Goal: Navigation & Orientation: Find specific page/section

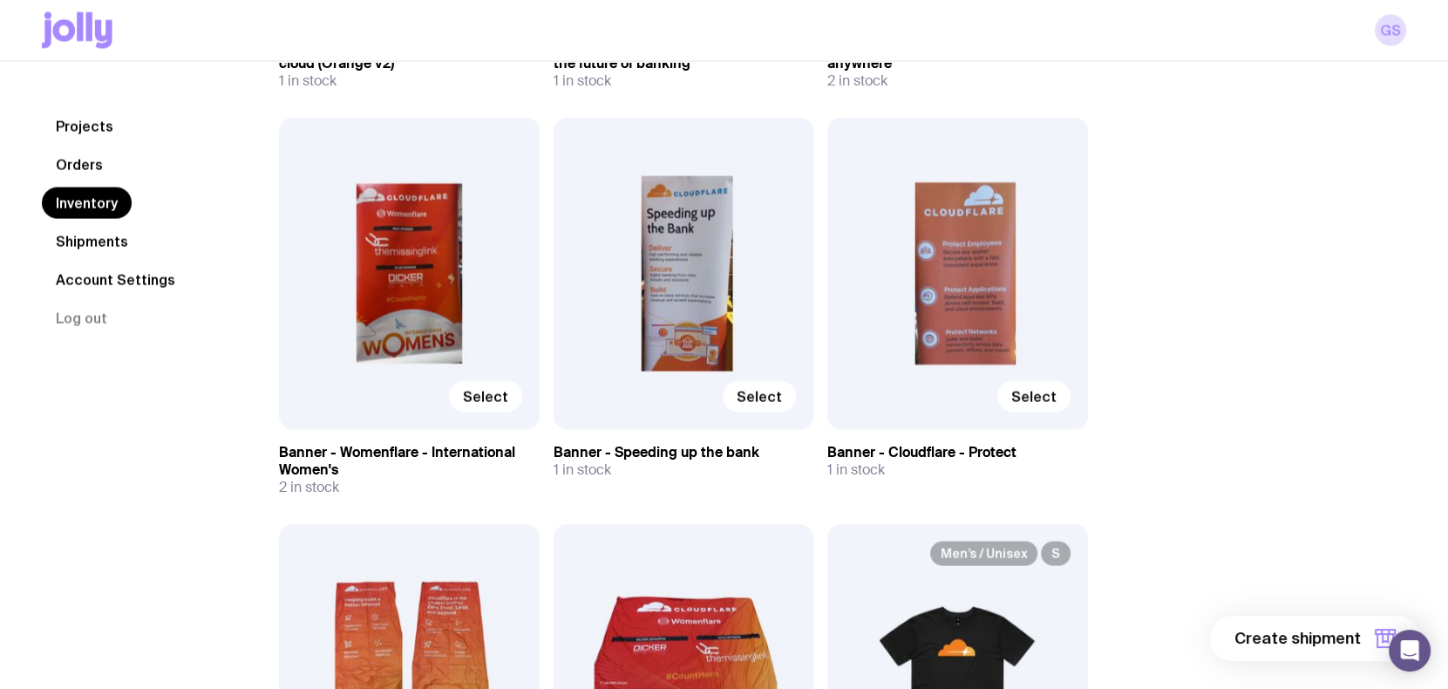
scroll to position [4150, 0]
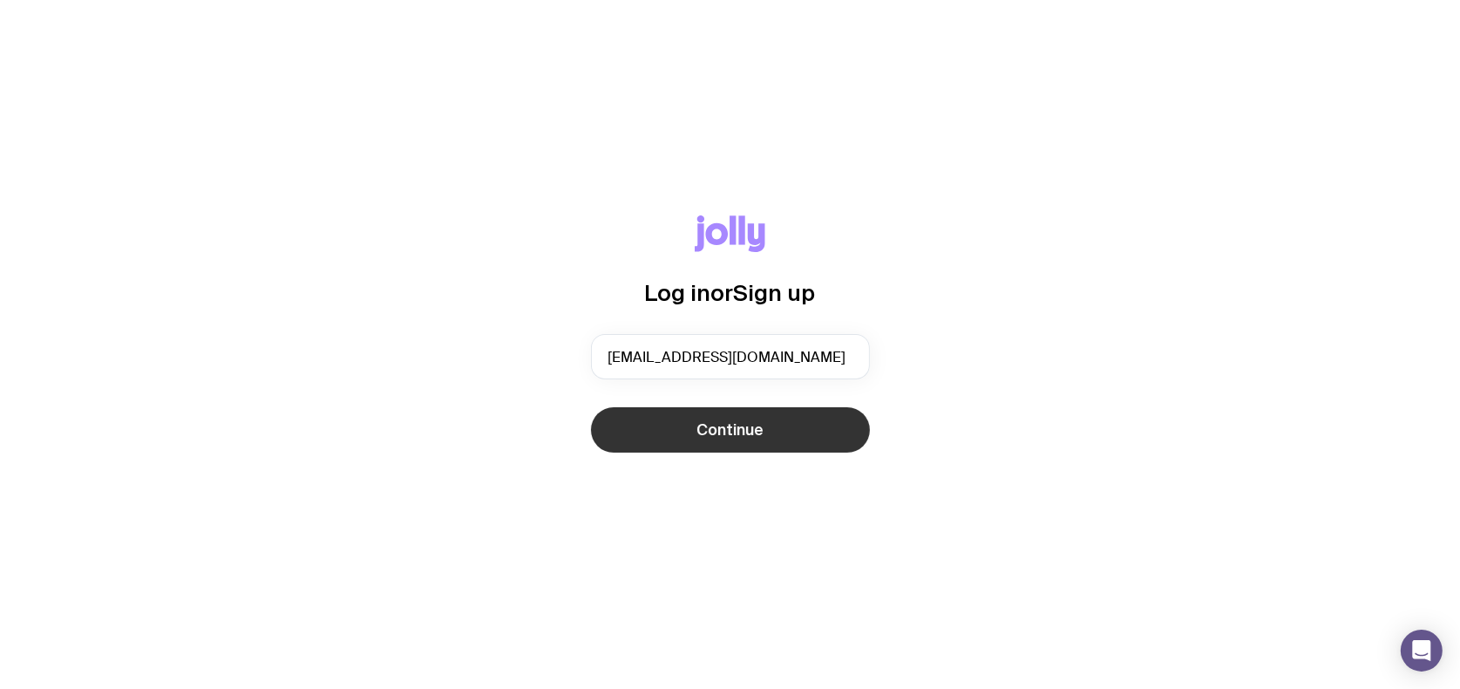
click at [732, 433] on span "Continue" at bounding box center [730, 429] width 67 height 21
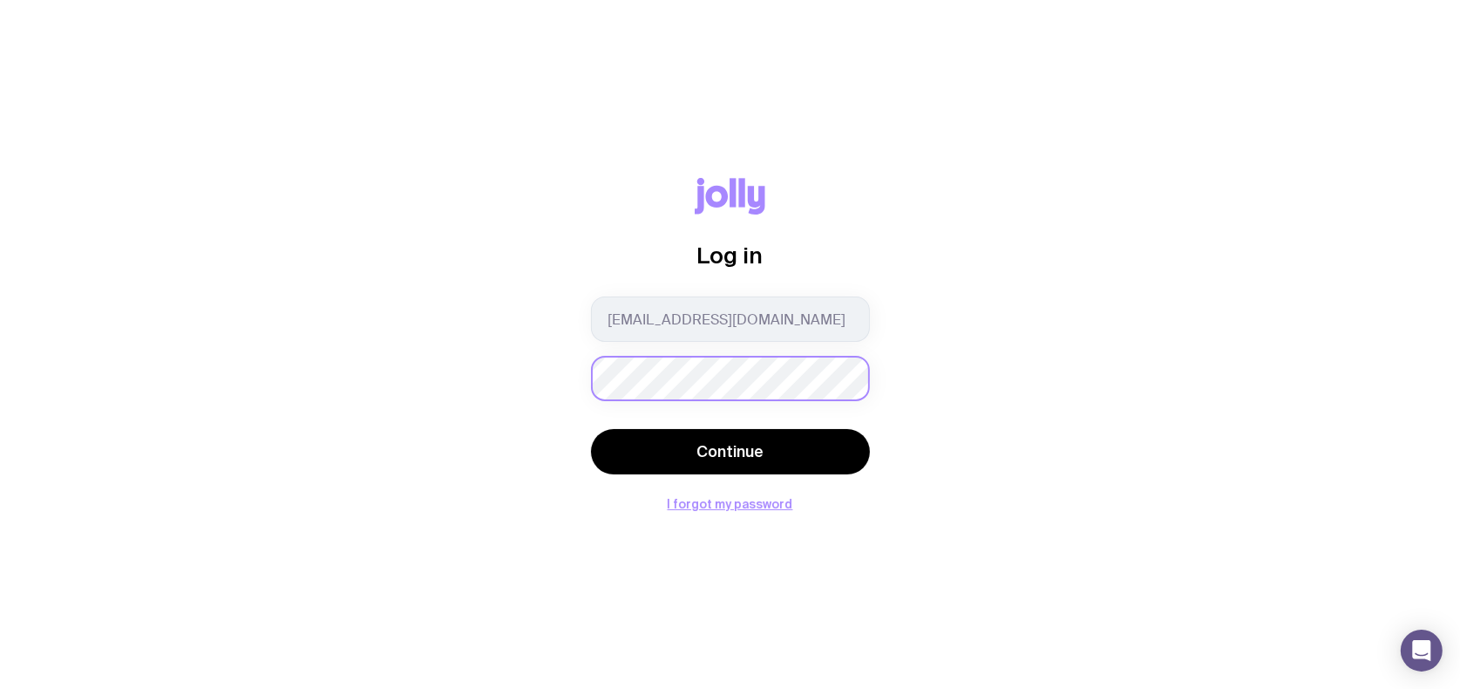
click at [591, 429] on button "Continue" at bounding box center [730, 451] width 279 height 45
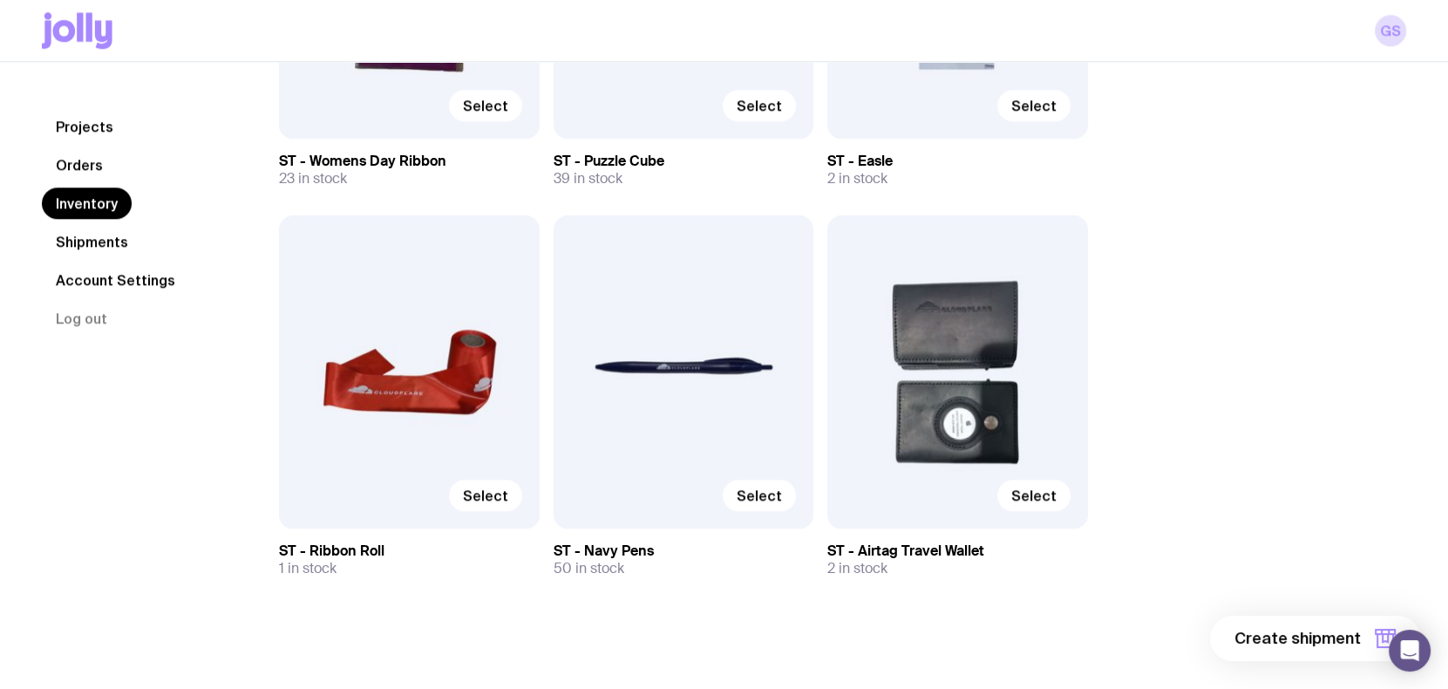
scroll to position [9069, 0]
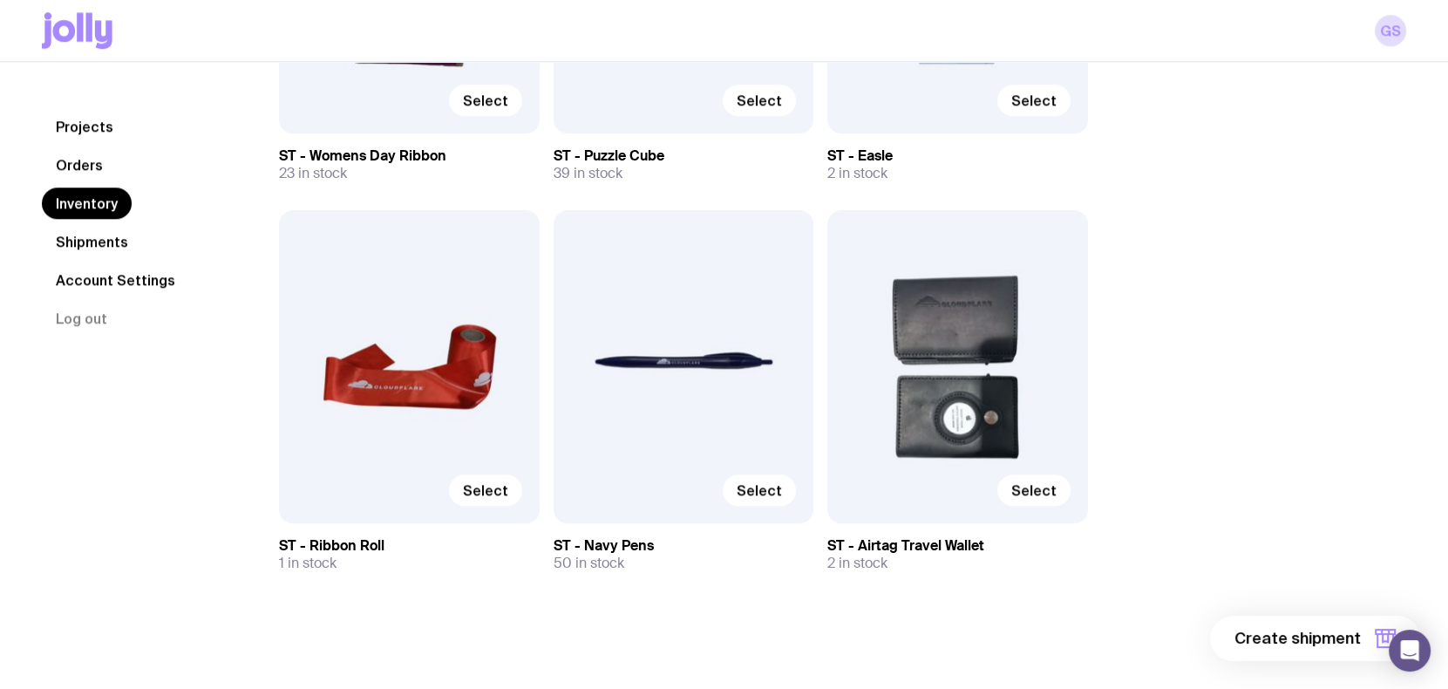
click at [79, 167] on link "Orders" at bounding box center [79, 164] width 75 height 31
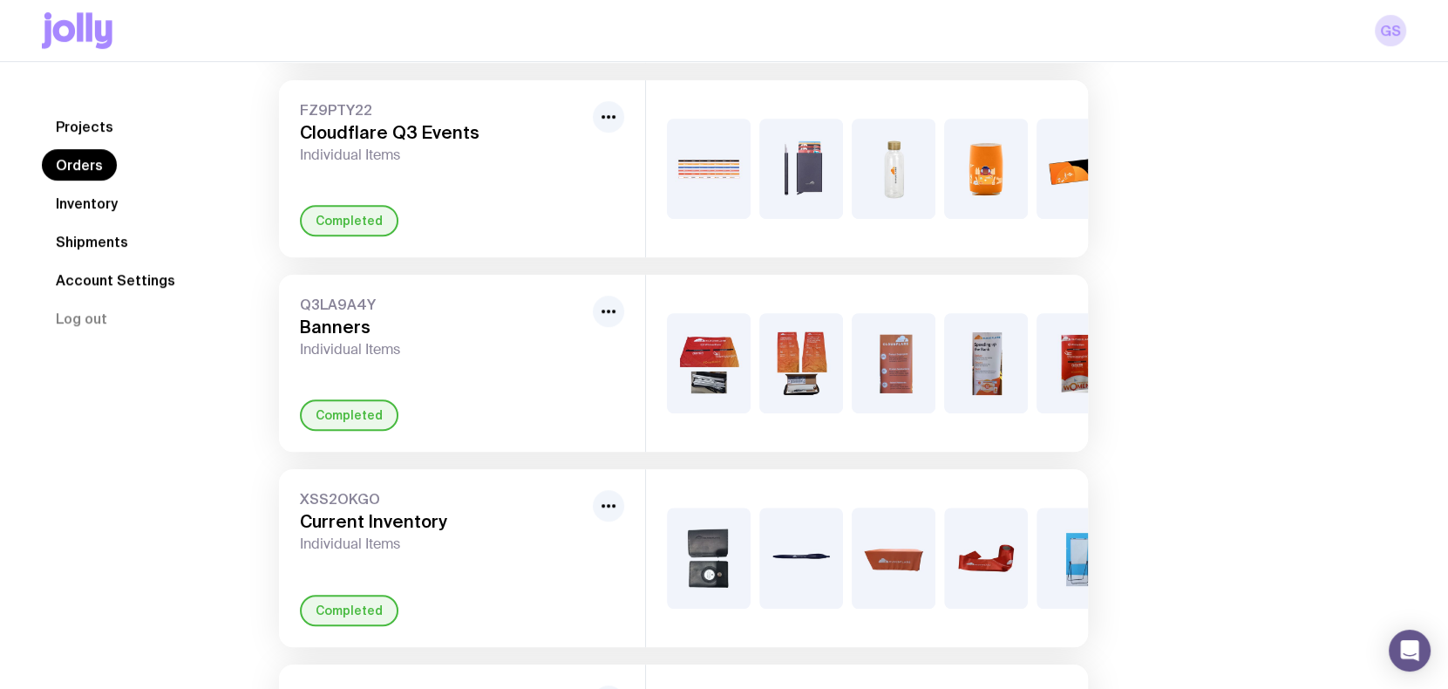
scroll to position [894, 0]
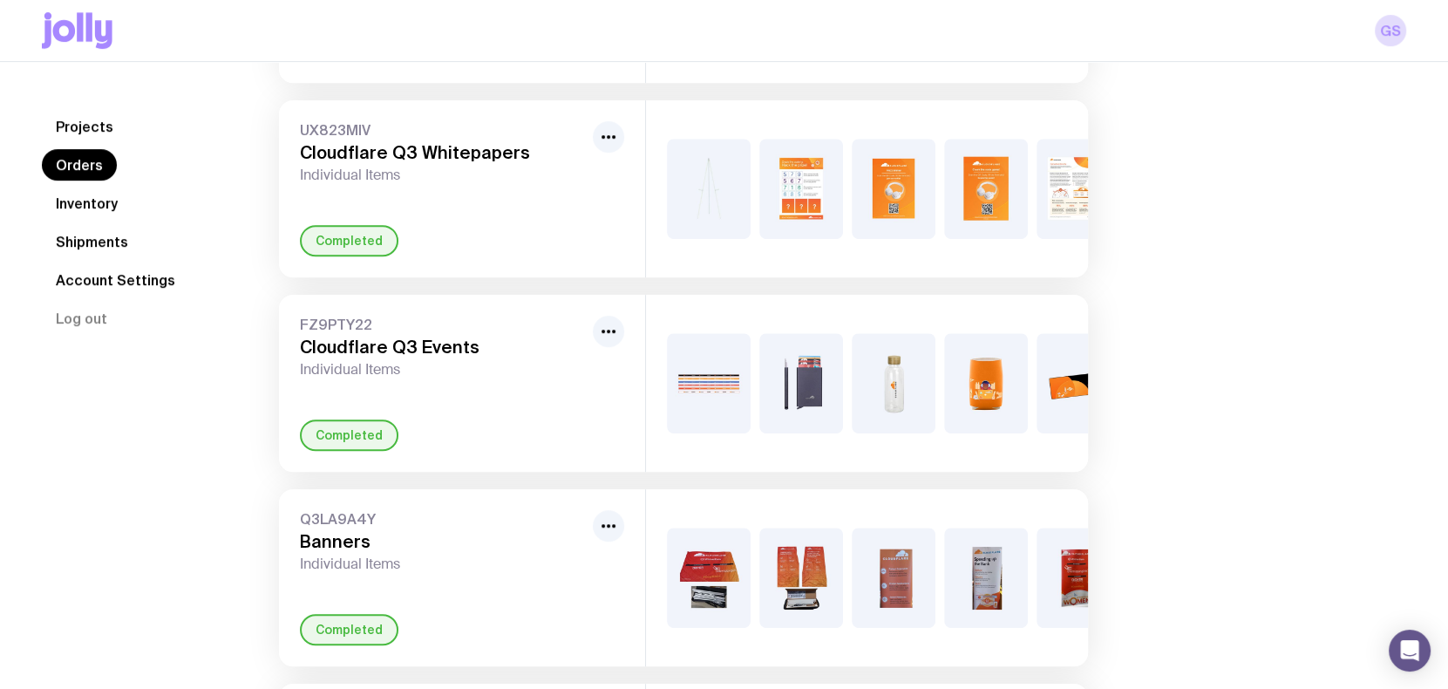
click at [81, 241] on link "Shipments" at bounding box center [92, 241] width 100 height 31
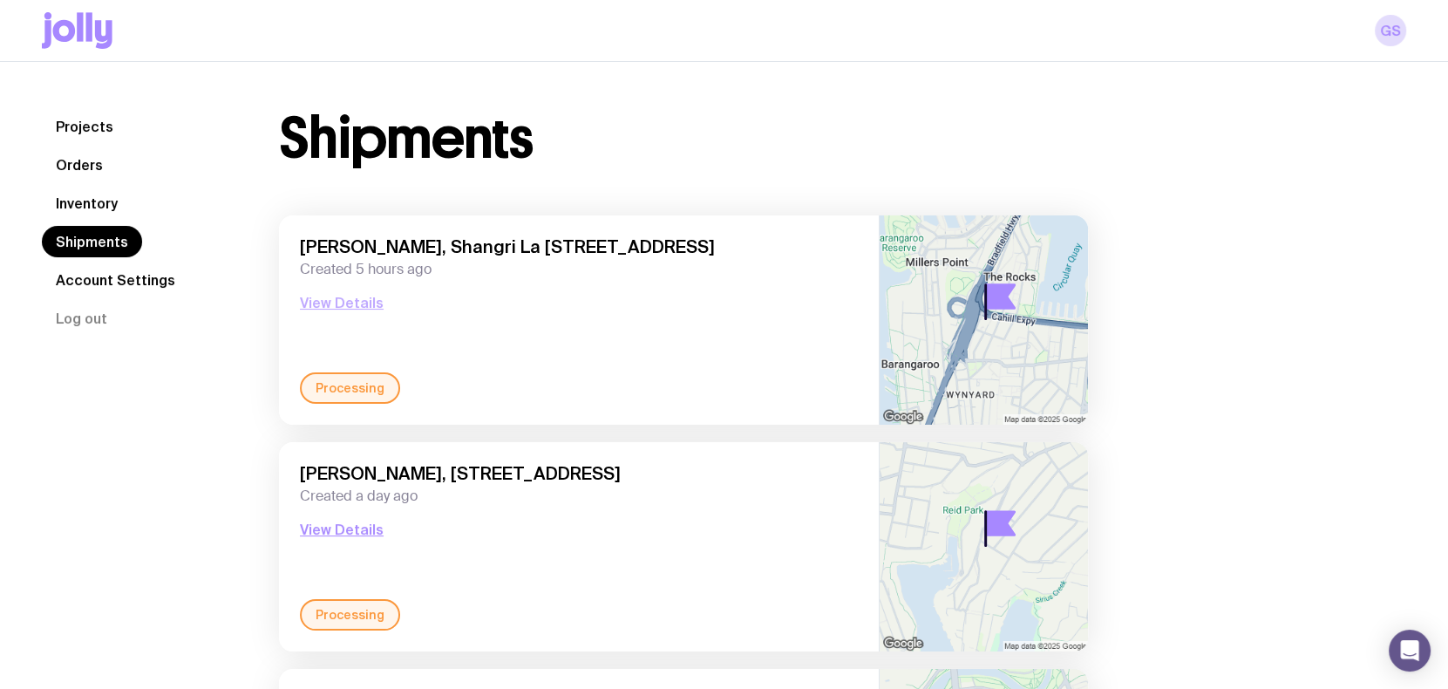
click at [342, 302] on button "View Details" at bounding box center [342, 302] width 84 height 21
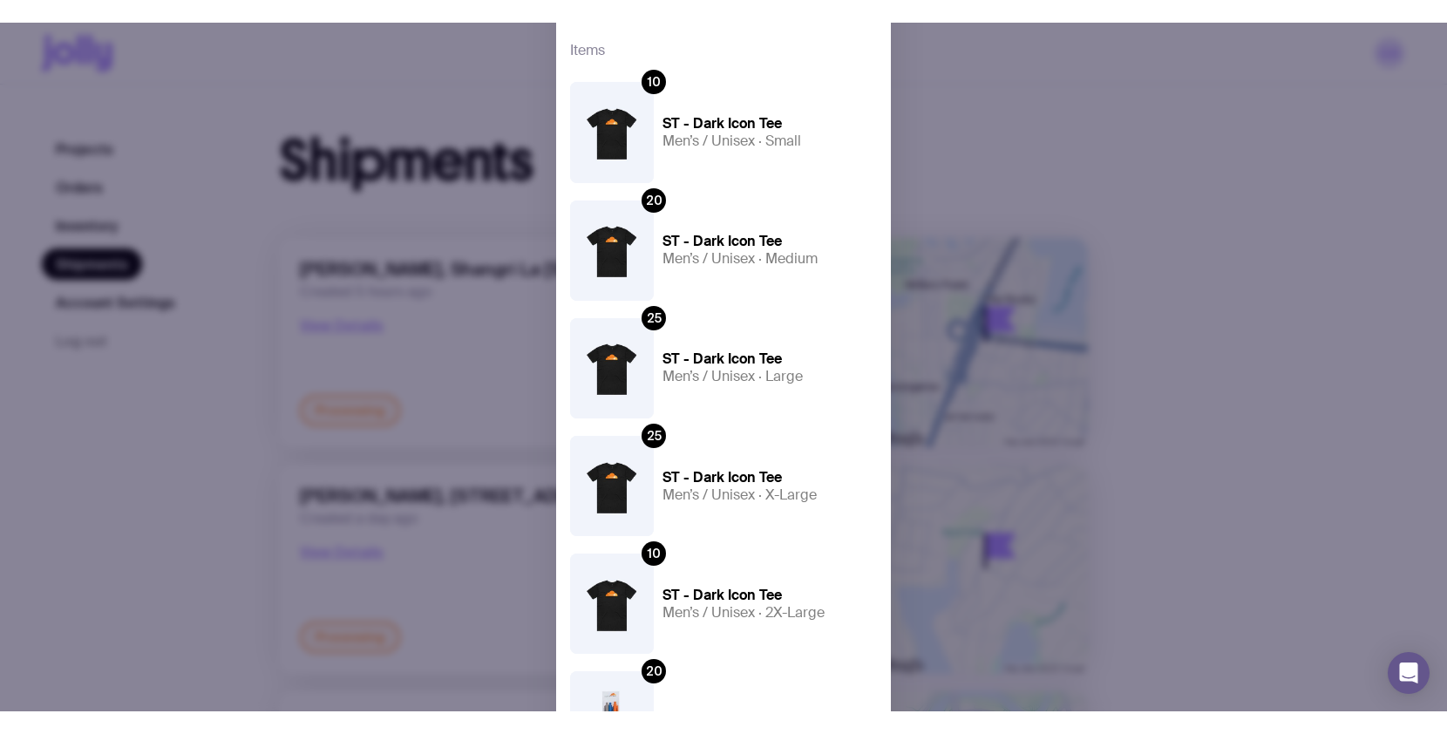
scroll to position [452, 0]
